Goal: Task Accomplishment & Management: Complete application form

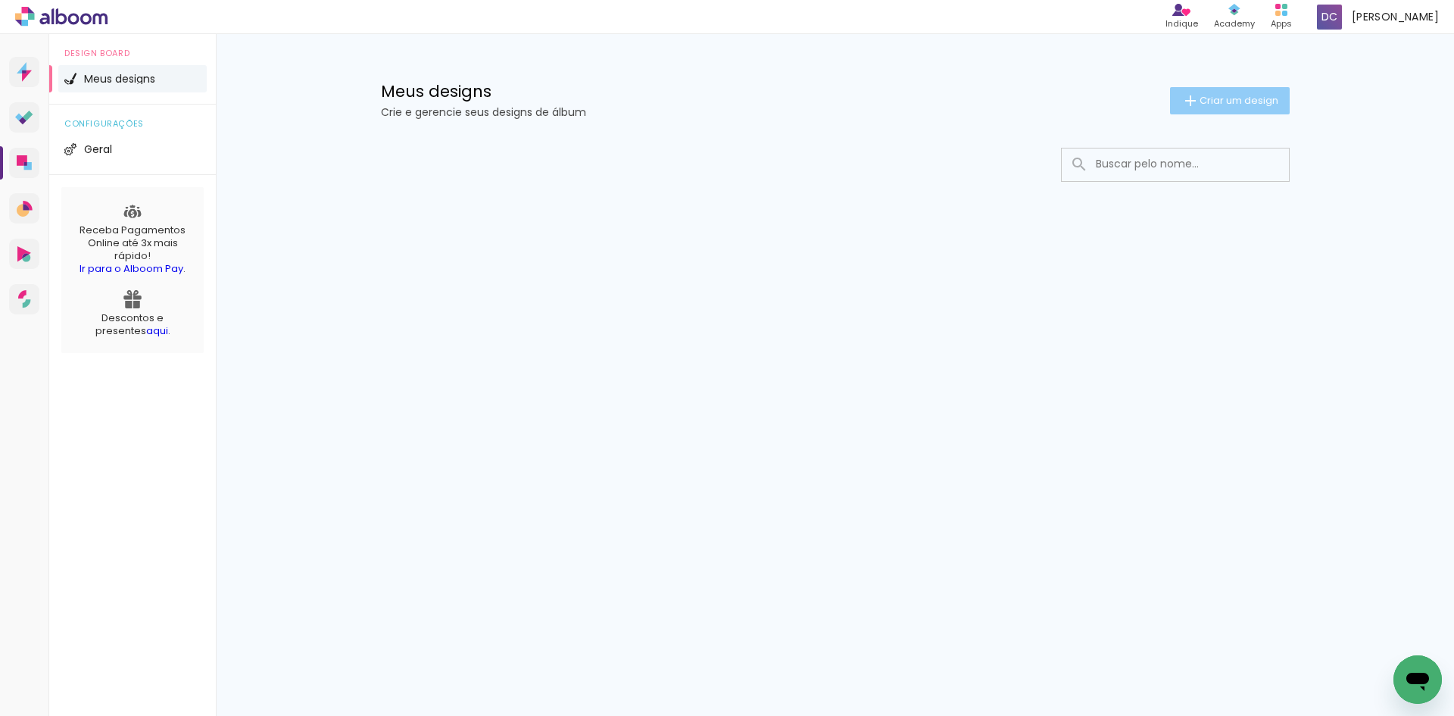
click at [1227, 105] on span "Criar um design" at bounding box center [1239, 100] width 79 height 10
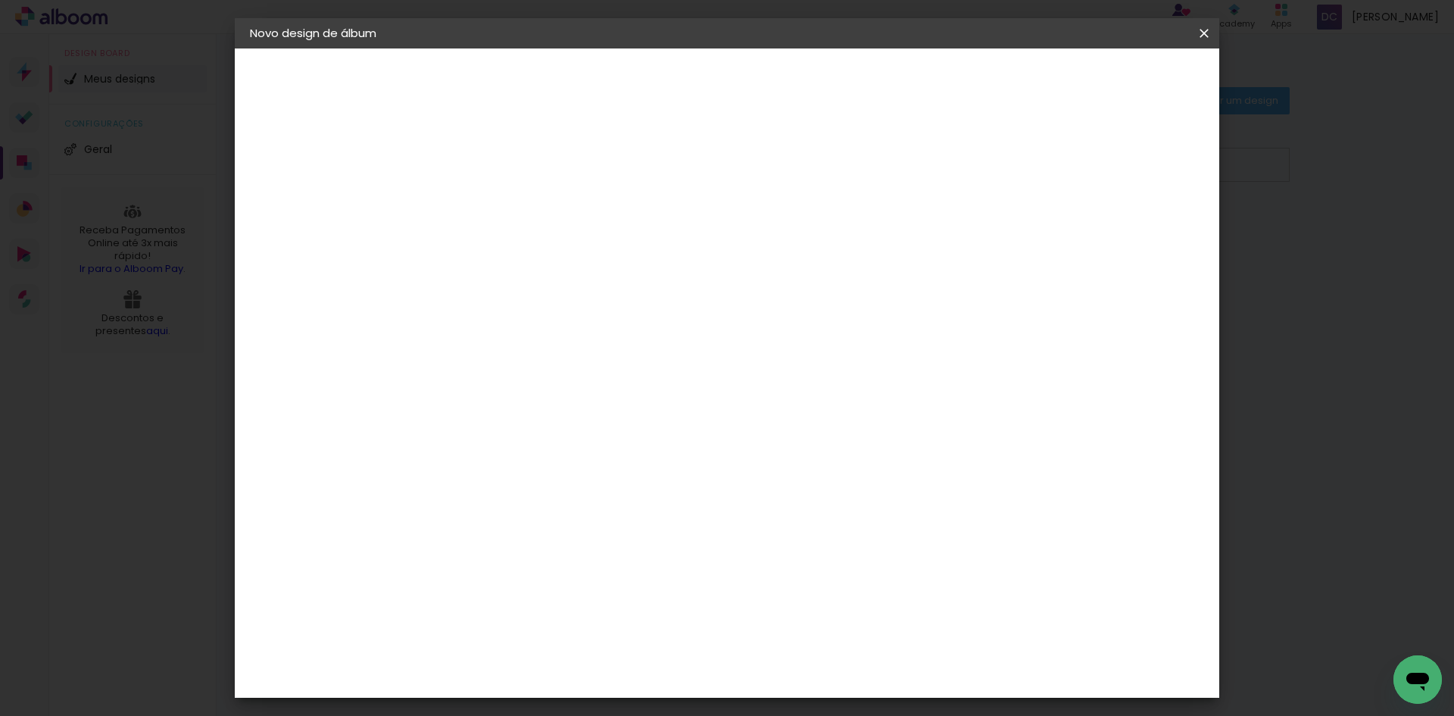
click at [0, 0] on iron-pages "Fornecedor Escolhendo fornecedor..." at bounding box center [0, 0] width 0 height 0
click at [0, 0] on iron-pages "Modelo Escolhendo modelo... Tamanho livre" at bounding box center [0, 0] width 0 height 0
click at [0, 0] on header "Novo design de álbum" at bounding box center [0, 0] width 0 height 0
click at [0, 0] on iron-icon at bounding box center [0, 0] width 0 height 0
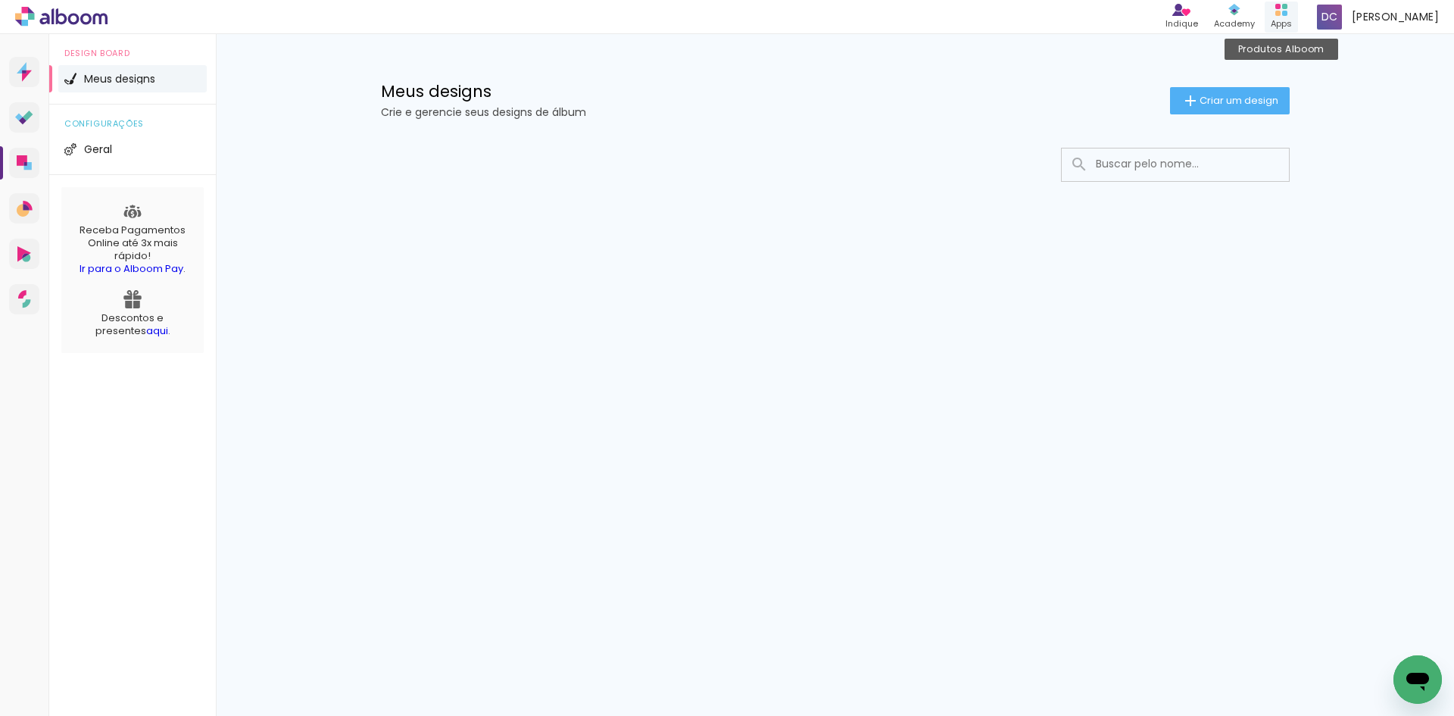
click at [1292, 20] on div "Apps" at bounding box center [1281, 23] width 21 height 13
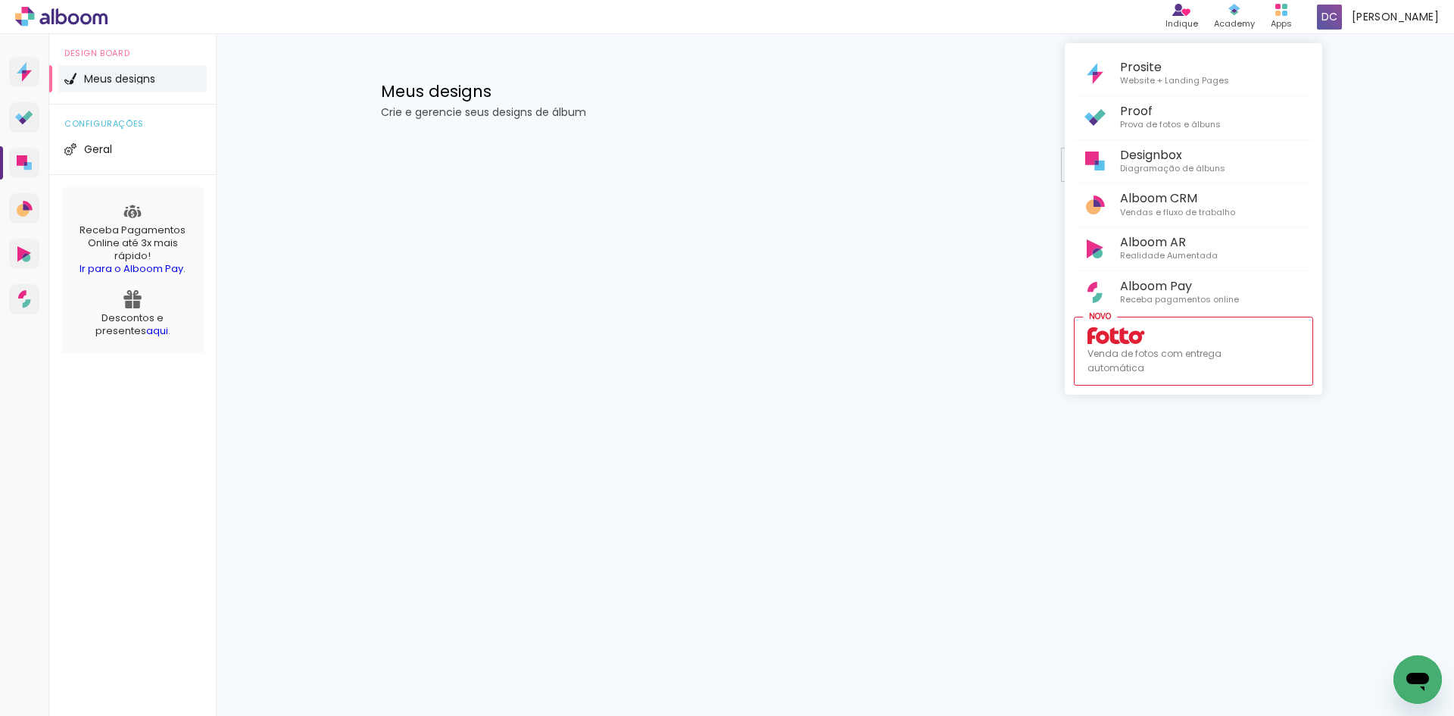
click at [913, 156] on div at bounding box center [727, 358] width 1454 height 716
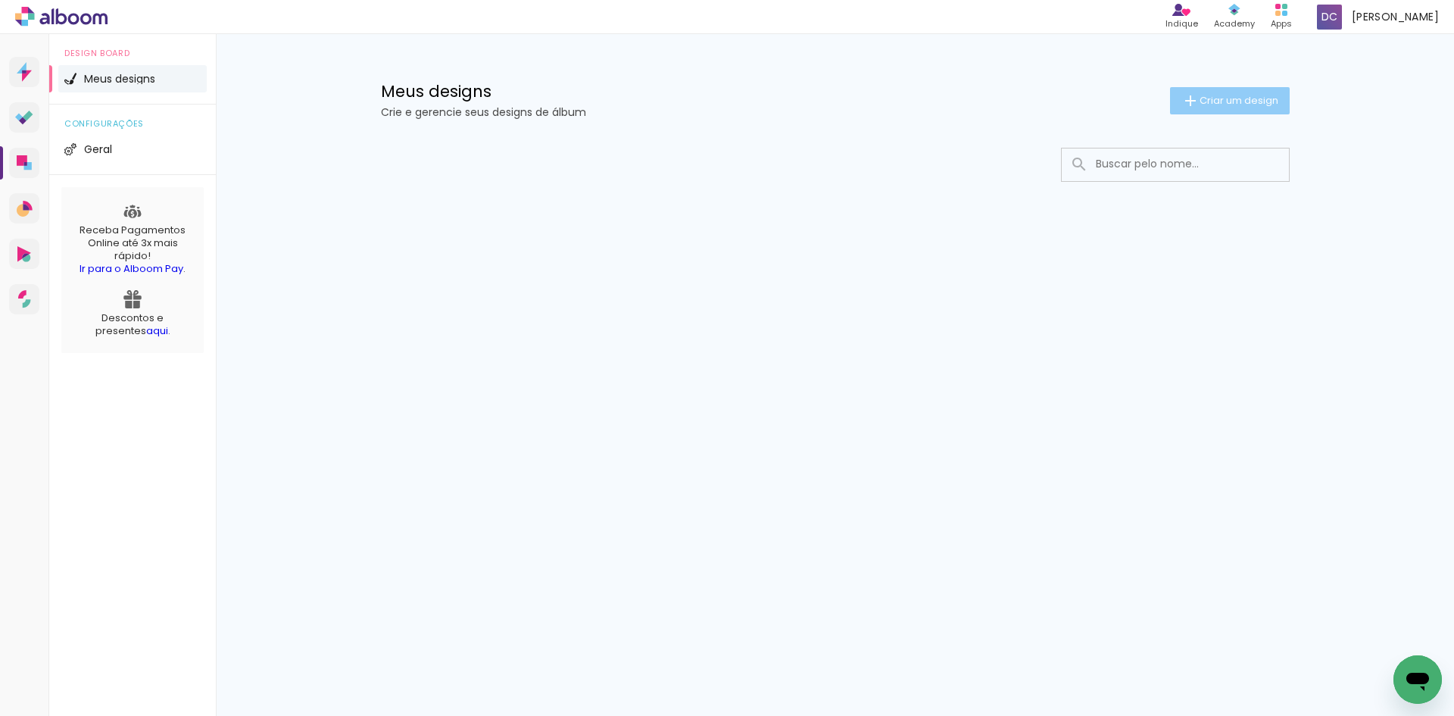
click at [1224, 104] on span "Criar um design" at bounding box center [1239, 100] width 79 height 10
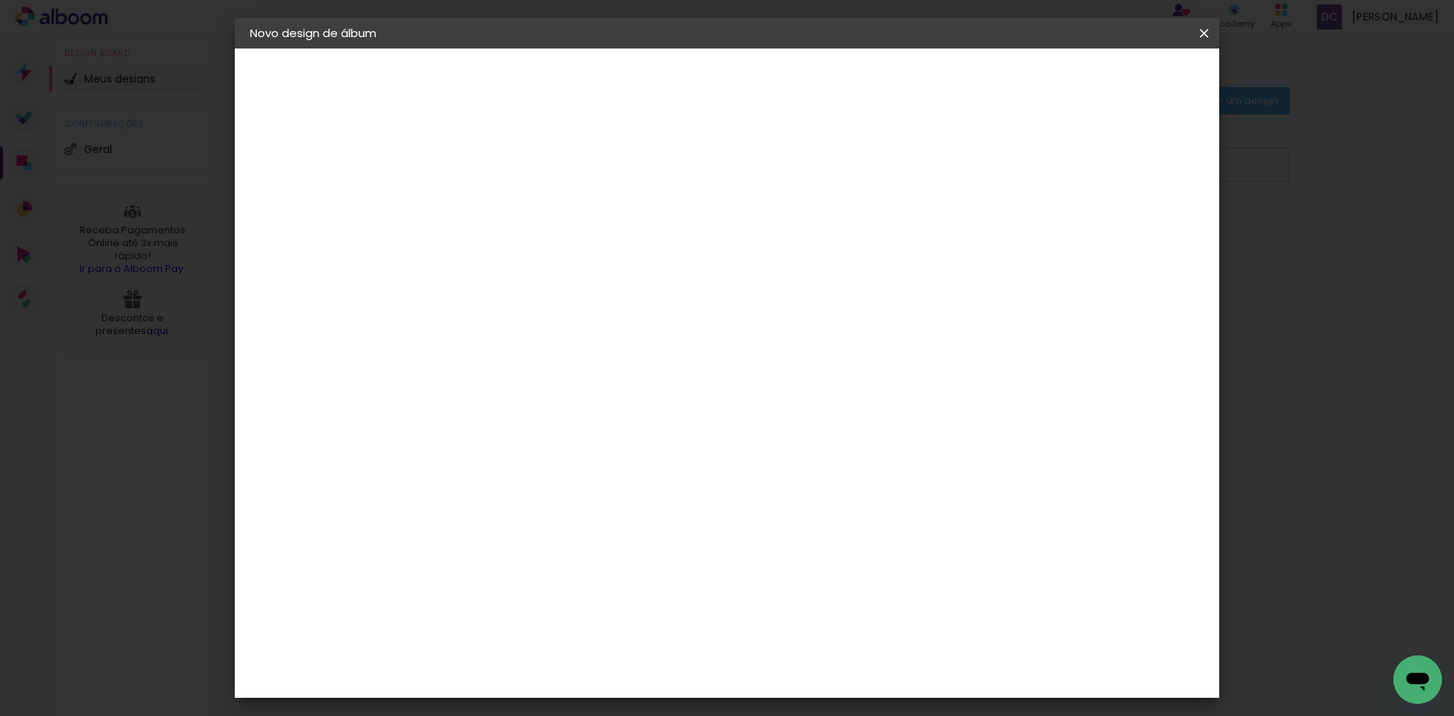
click at [498, 209] on input at bounding box center [498, 203] width 0 height 23
type input "A"
type input "Alice"
type paper-input "Alice"
click at [0, 0] on slot "Avançar" at bounding box center [0, 0] width 0 height 0
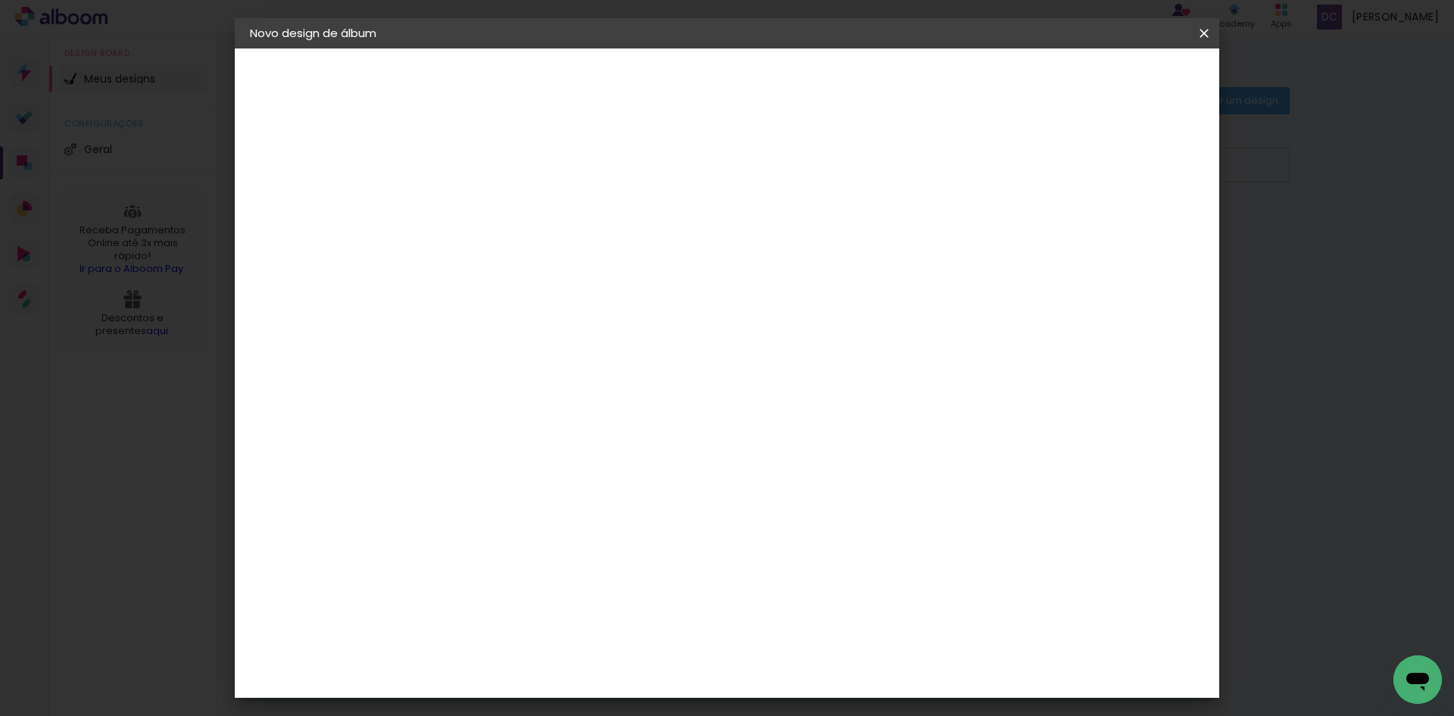
scroll to position [76, 0]
click at [613, 213] on input at bounding box center [536, 212] width 153 height 19
click at [582, 279] on input "inova" at bounding box center [521, 288] width 123 height 19
type input "i"
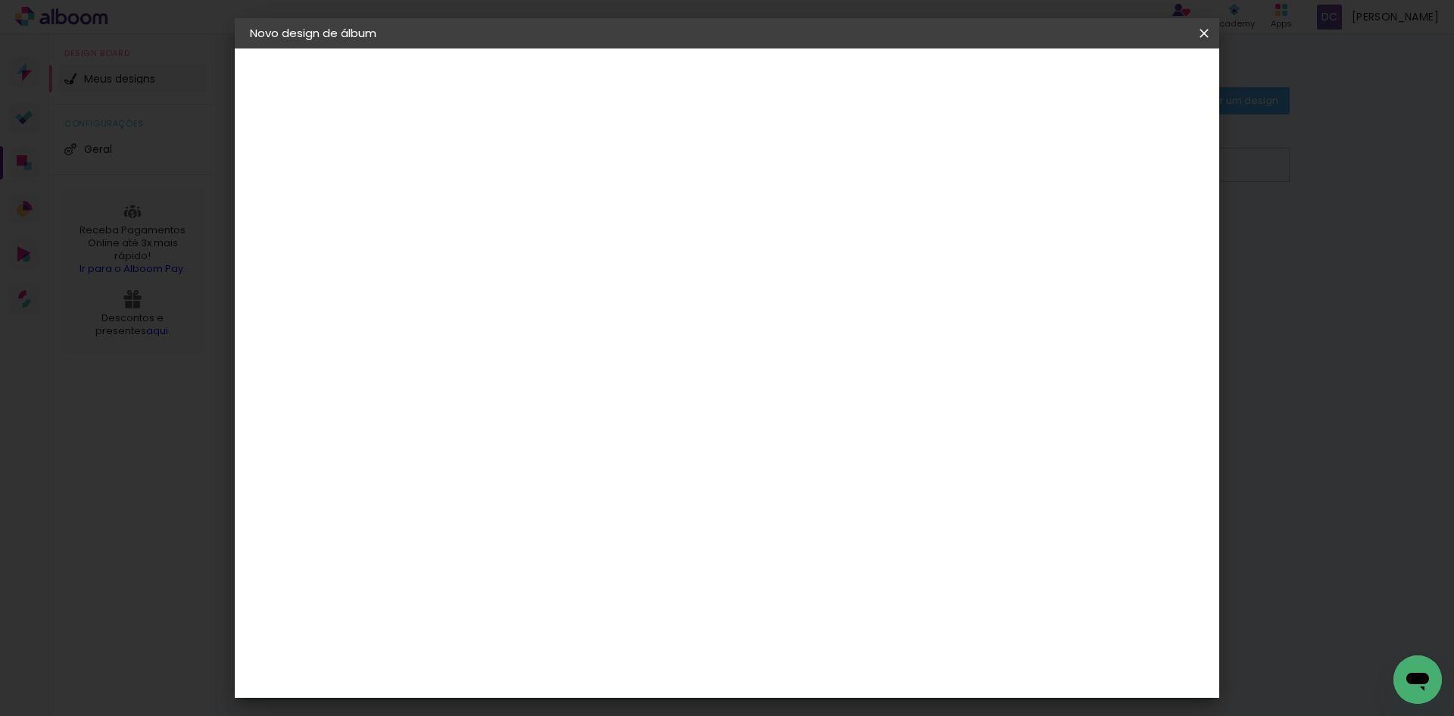
scroll to position [1515, 0]
click at [0, 0] on slot "Voltar" at bounding box center [0, 0] width 0 height 0
click at [0, 0] on iron-icon at bounding box center [0, 0] width 0 height 0
